Goal: Find contact information: Find contact information

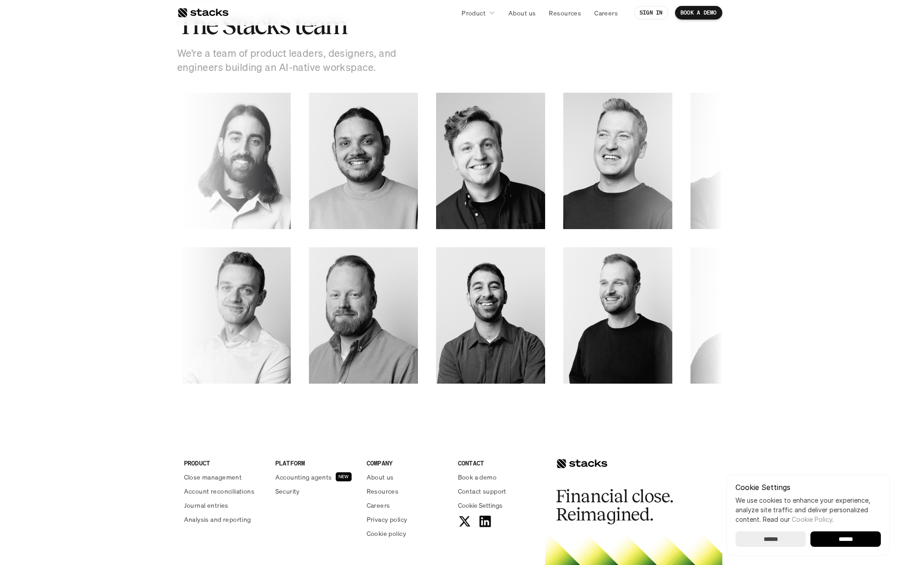
scroll to position [1254, 0]
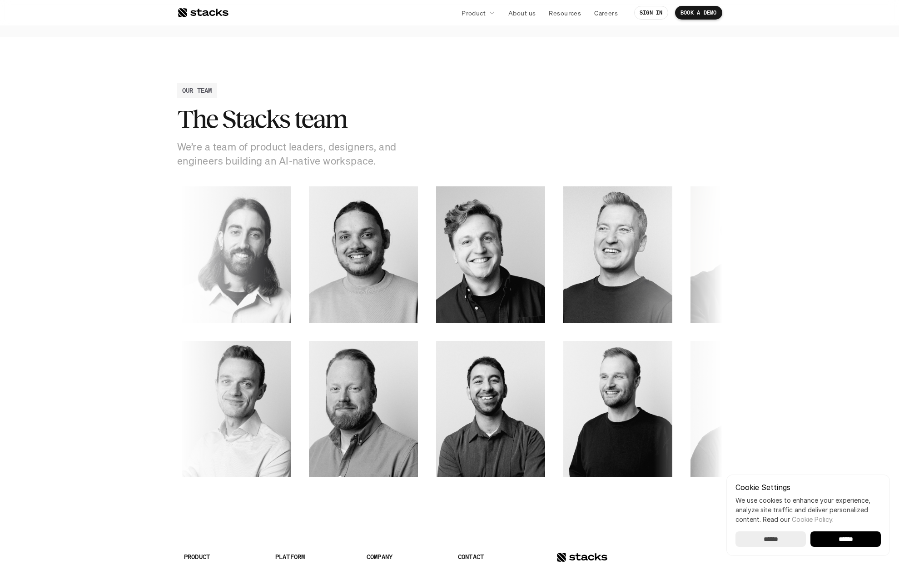
scroll to position [1417, 0]
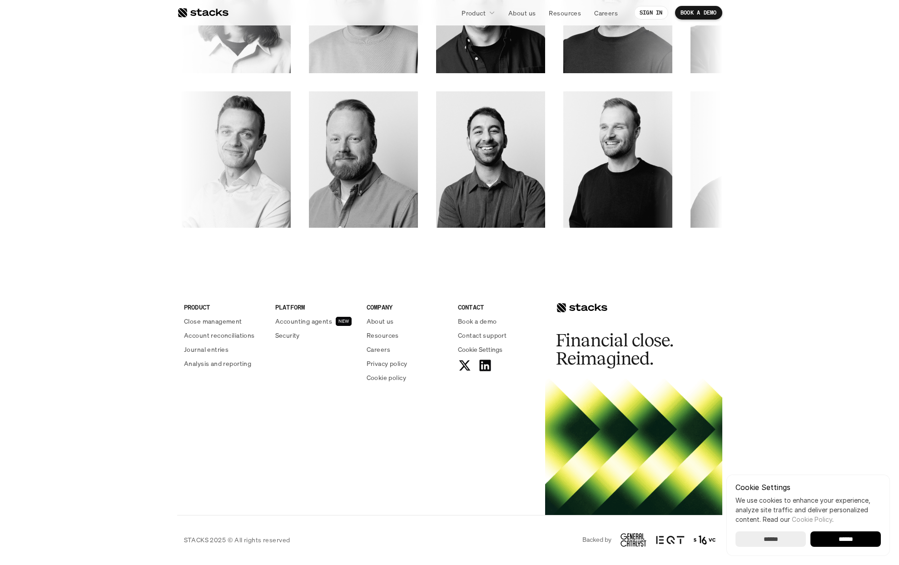
click at [849, 538] on input "******" at bounding box center [846, 538] width 70 height 15
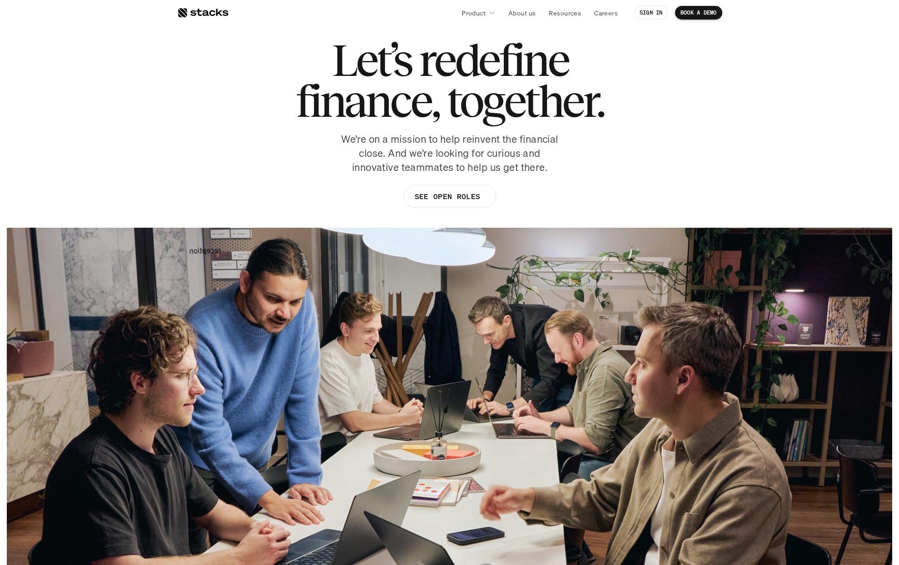
scroll to position [0, 0]
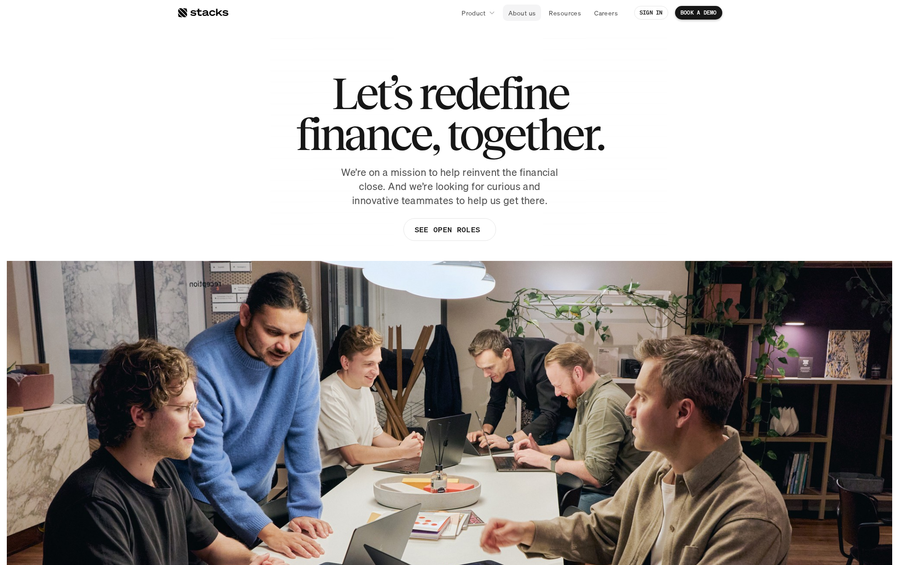
click at [521, 16] on p "About us" at bounding box center [521, 13] width 27 height 10
click at [599, 12] on p "Careers" at bounding box center [606, 13] width 24 height 10
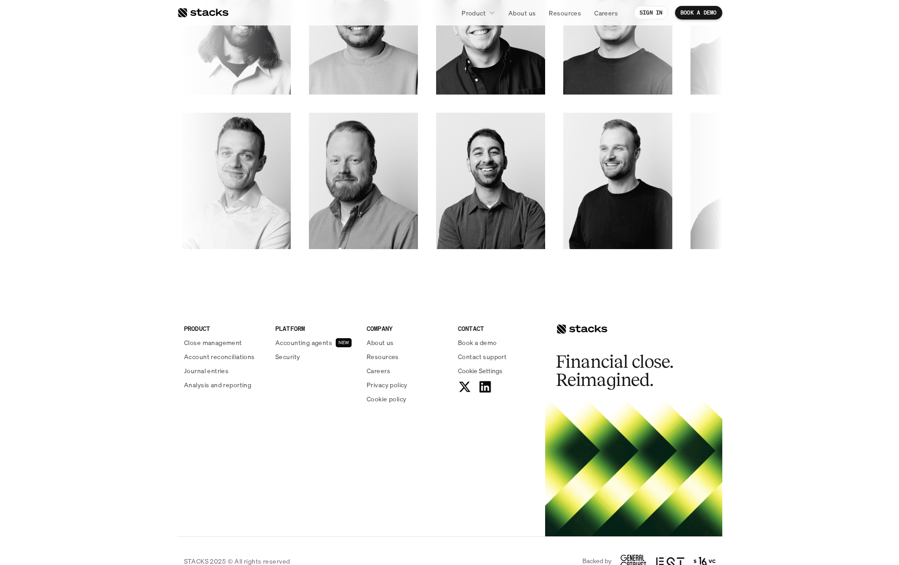
scroll to position [1417, 0]
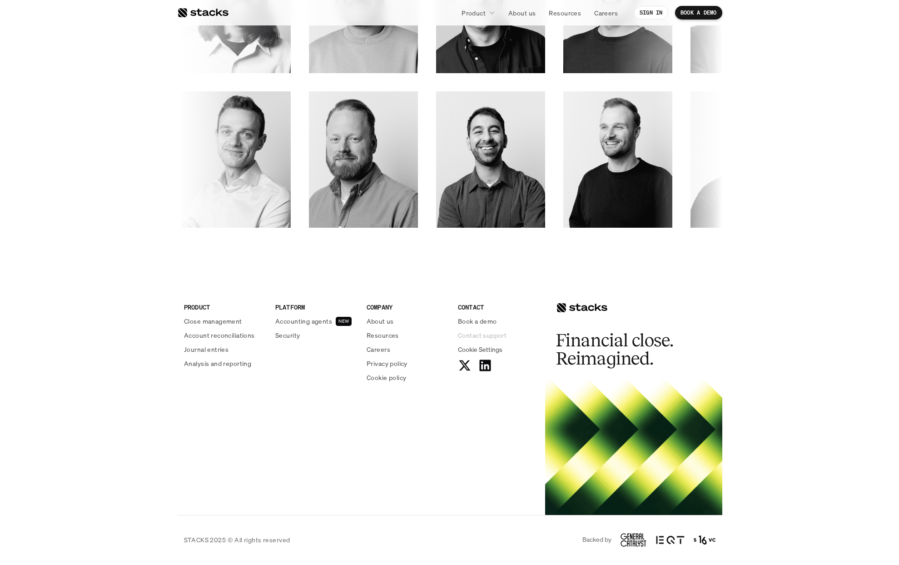
click at [480, 335] on p "Contact support" at bounding box center [482, 335] width 49 height 10
click at [473, 321] on p "Book a demo" at bounding box center [477, 321] width 39 height 10
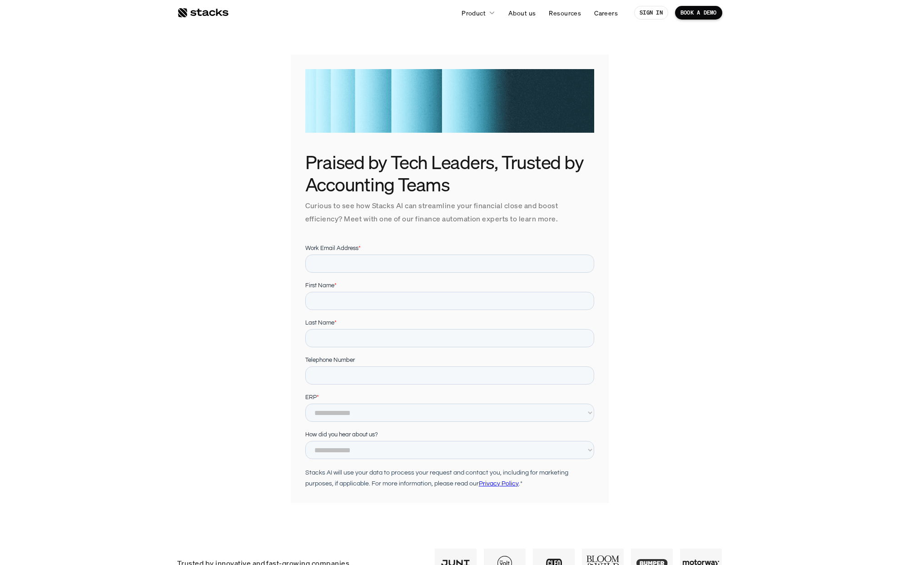
click at [199, 12] on div at bounding box center [202, 12] width 51 height 11
